Goal: Navigation & Orientation: Find specific page/section

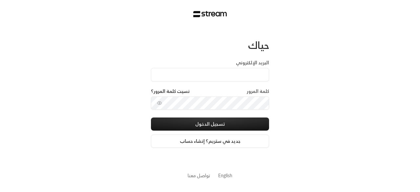
type input "[EMAIL_ADDRESS][DOMAIN_NAME]"
click at [151, 118] on button "تسجيل الدخول" at bounding box center [210, 124] width 118 height 13
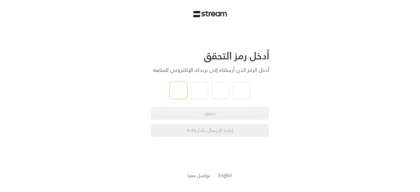
type input "4"
type input "5"
type input "7"
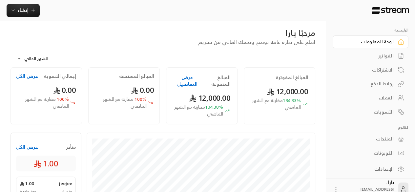
scroll to position [9, 0]
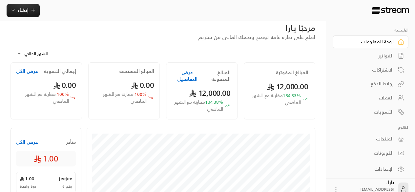
click at [384, 83] on div "روابط الدفع" at bounding box center [367, 83] width 53 height 7
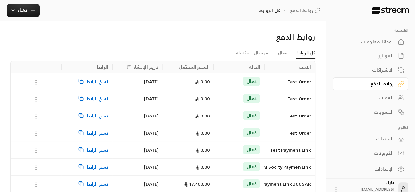
click at [385, 95] on div "العملاء" at bounding box center [367, 98] width 53 height 7
